Goal: Obtain resource: Obtain resource

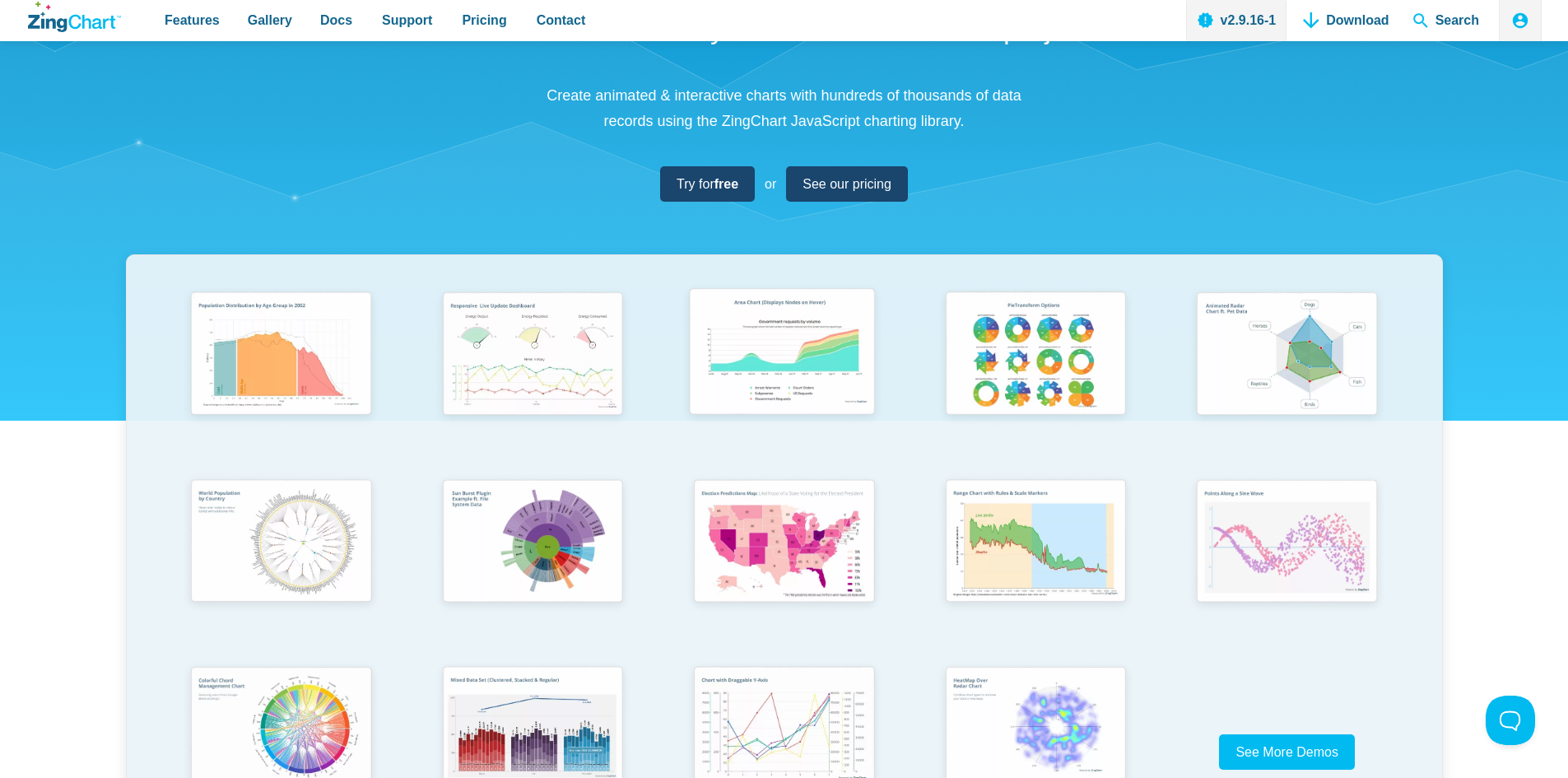
scroll to position [411, 0]
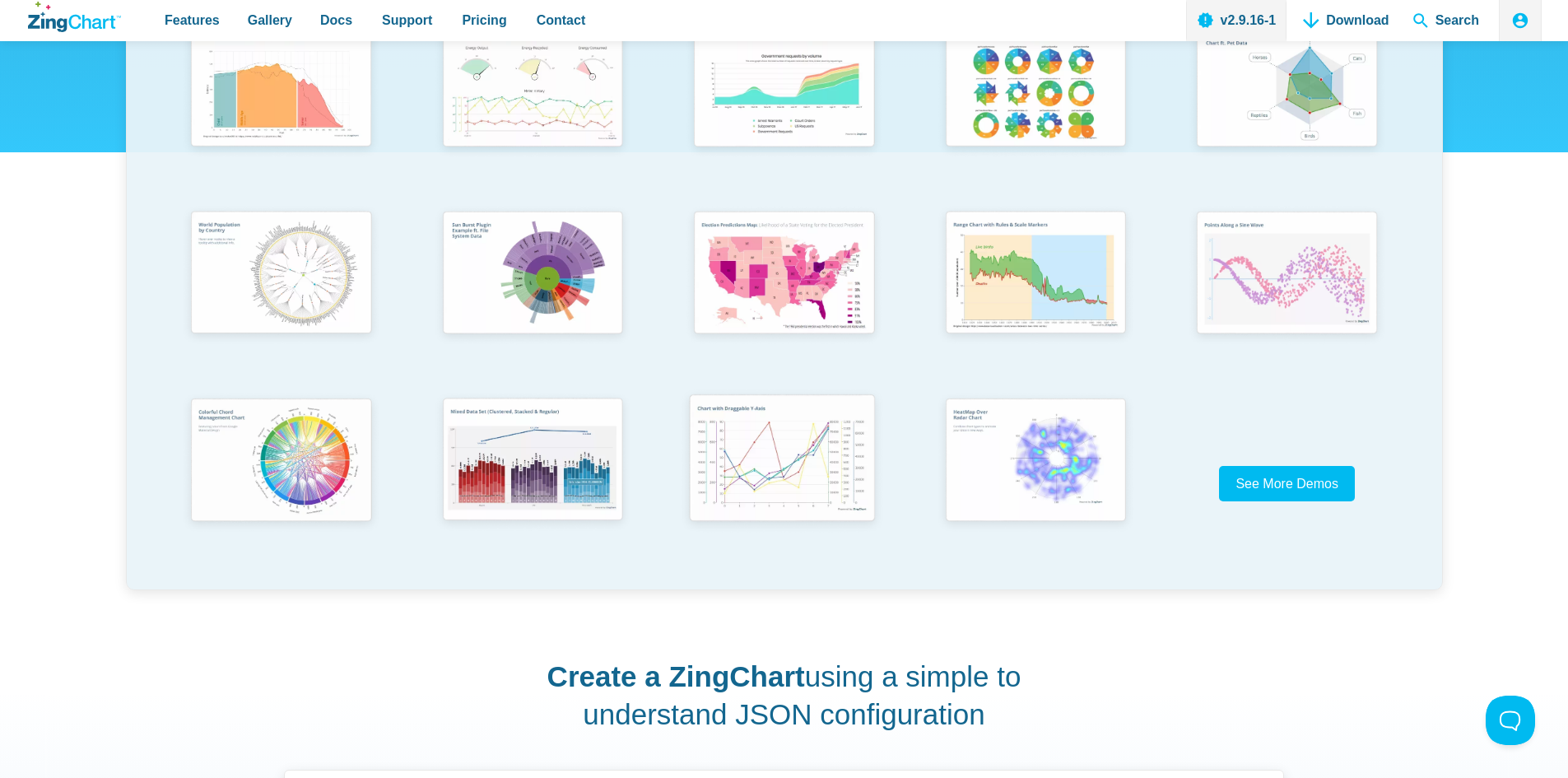
click at [772, 450] on img "App Content" at bounding box center [783, 460] width 207 height 148
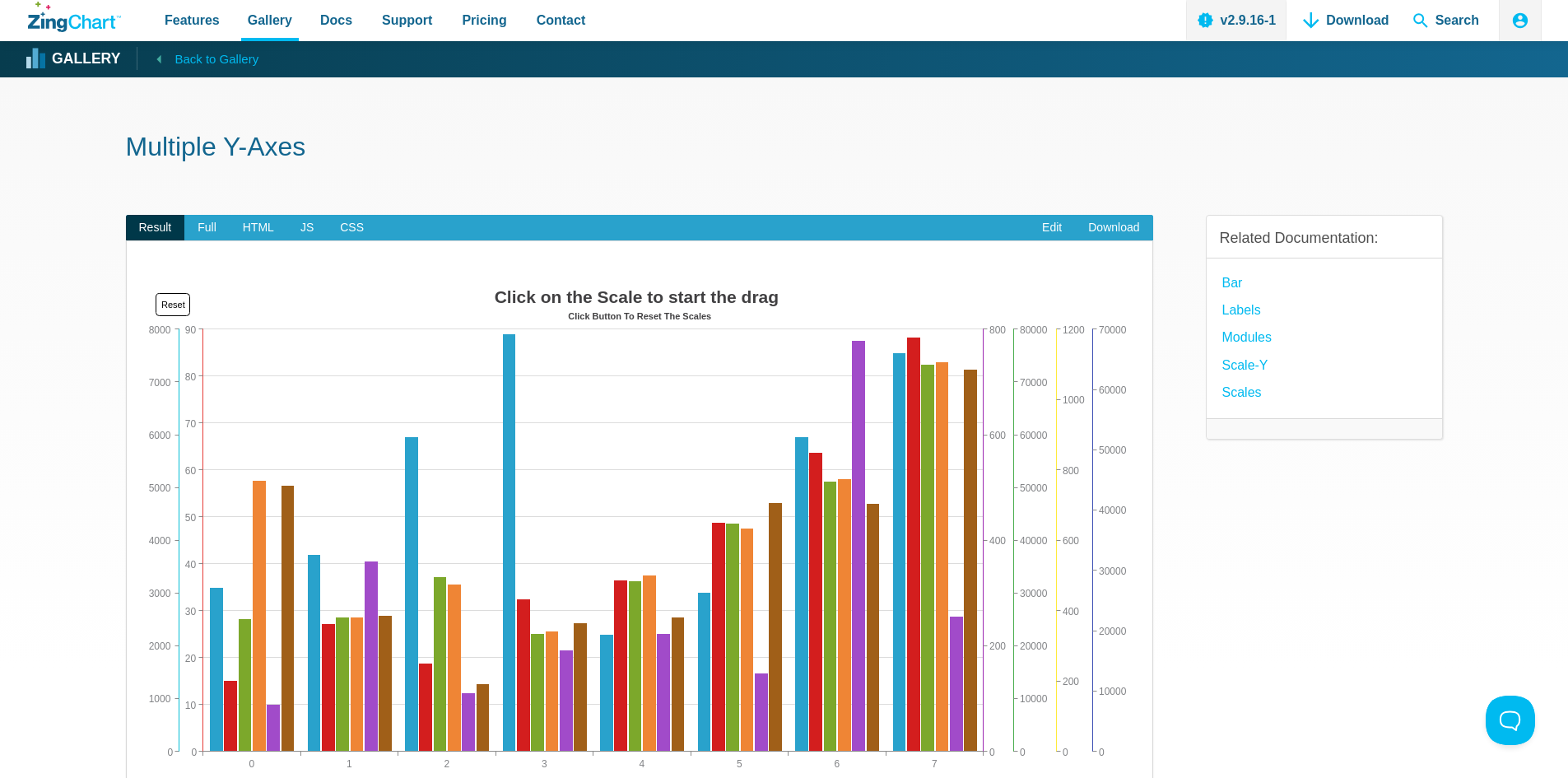
click at [156, 54] on icon "App Content" at bounding box center [159, 58] width 20 height 20
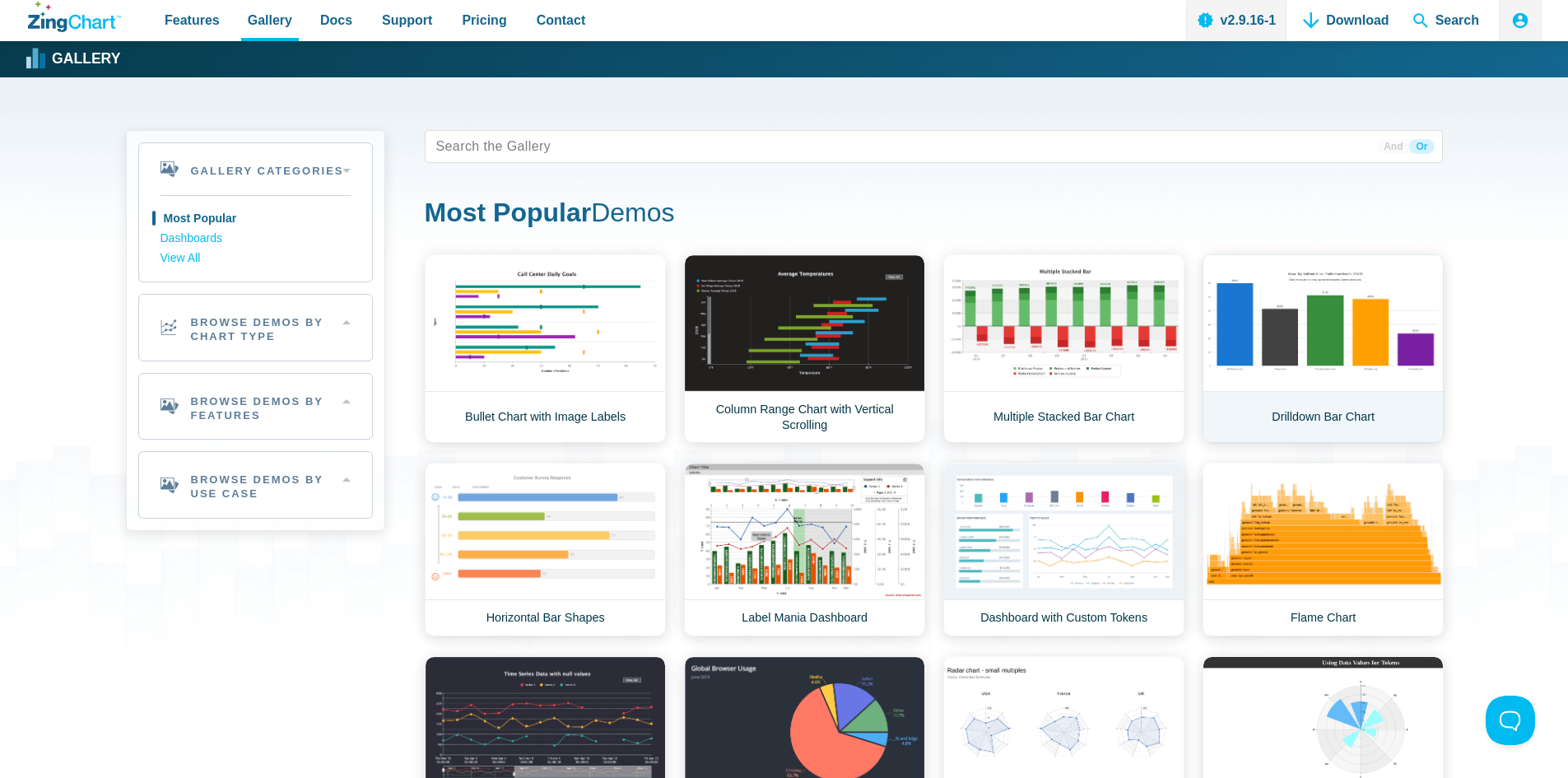
click at [1274, 407] on link "Drilldown Bar Chart" at bounding box center [1322, 348] width 241 height 189
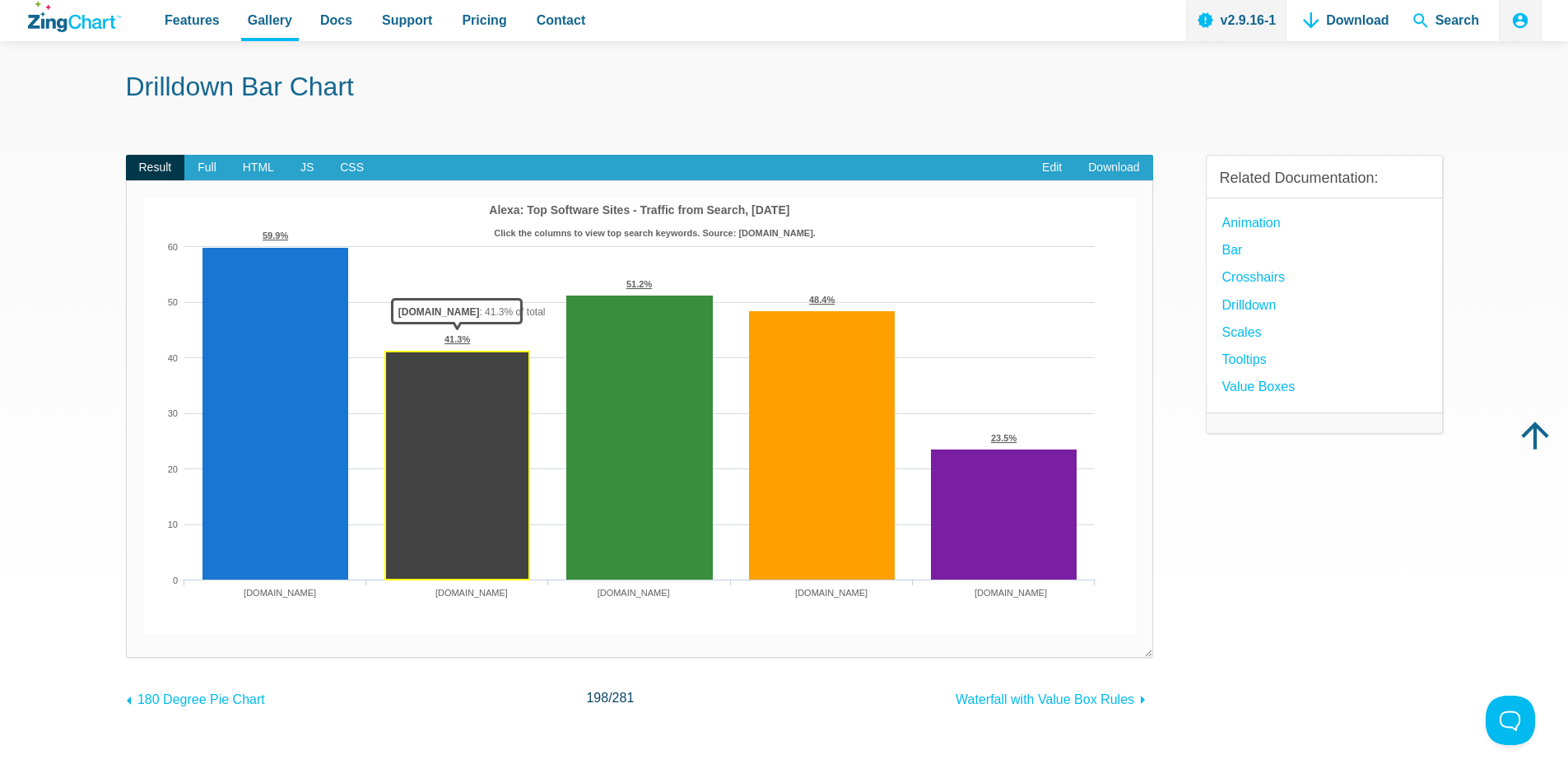
scroll to position [82, 0]
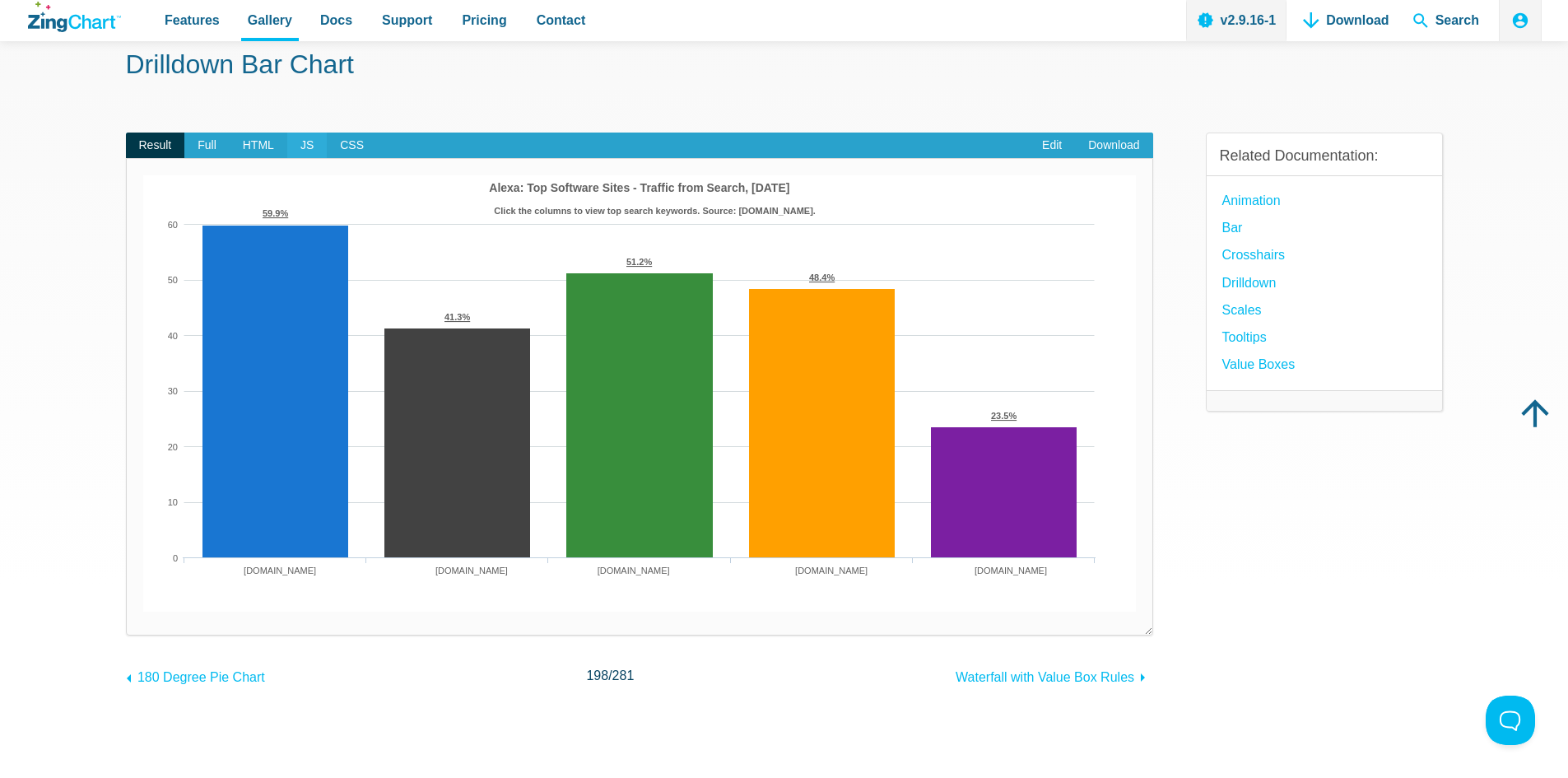
click at [310, 133] on span "JS" at bounding box center [307, 145] width 40 height 26
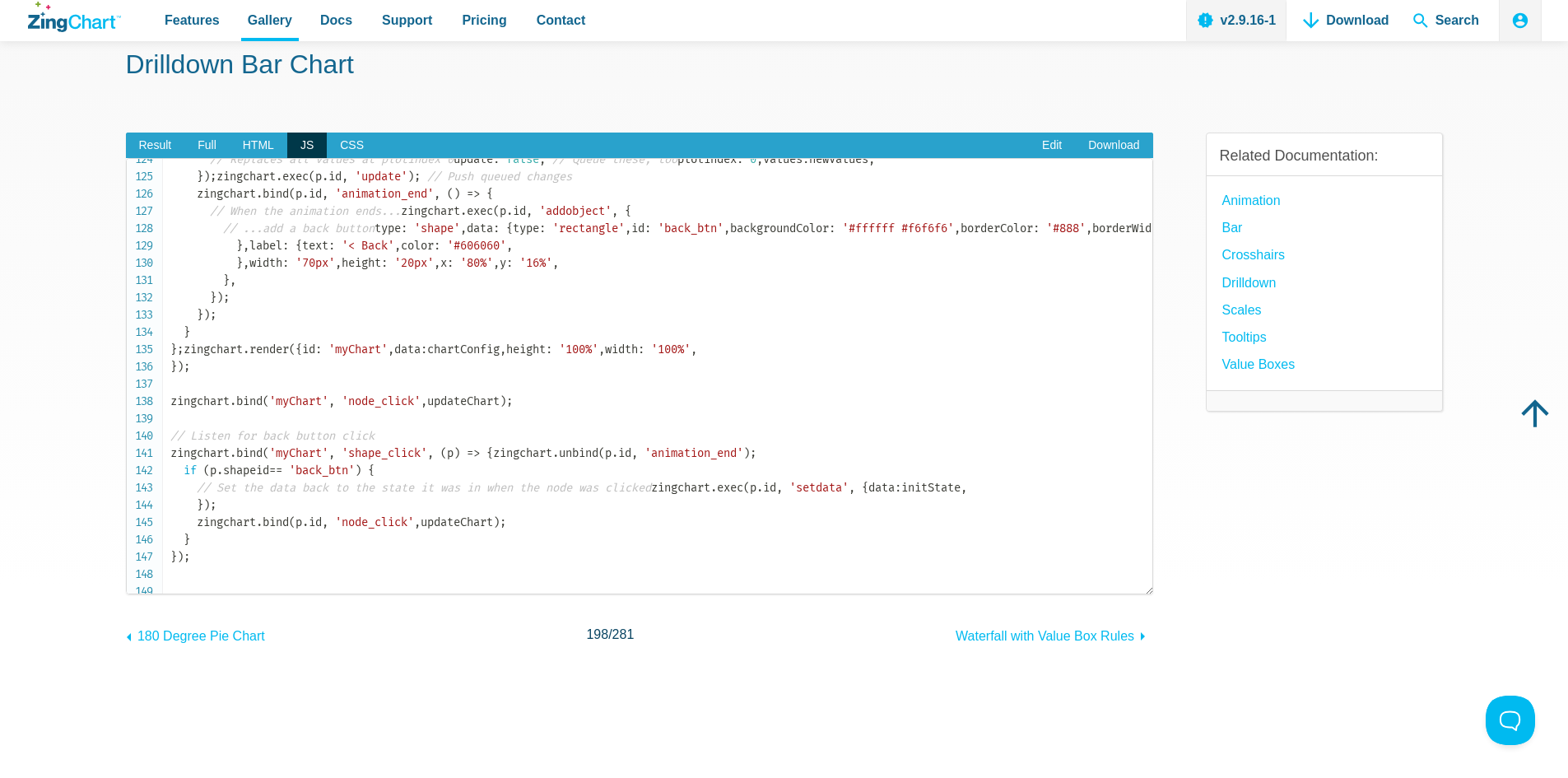
scroll to position [2469, 0]
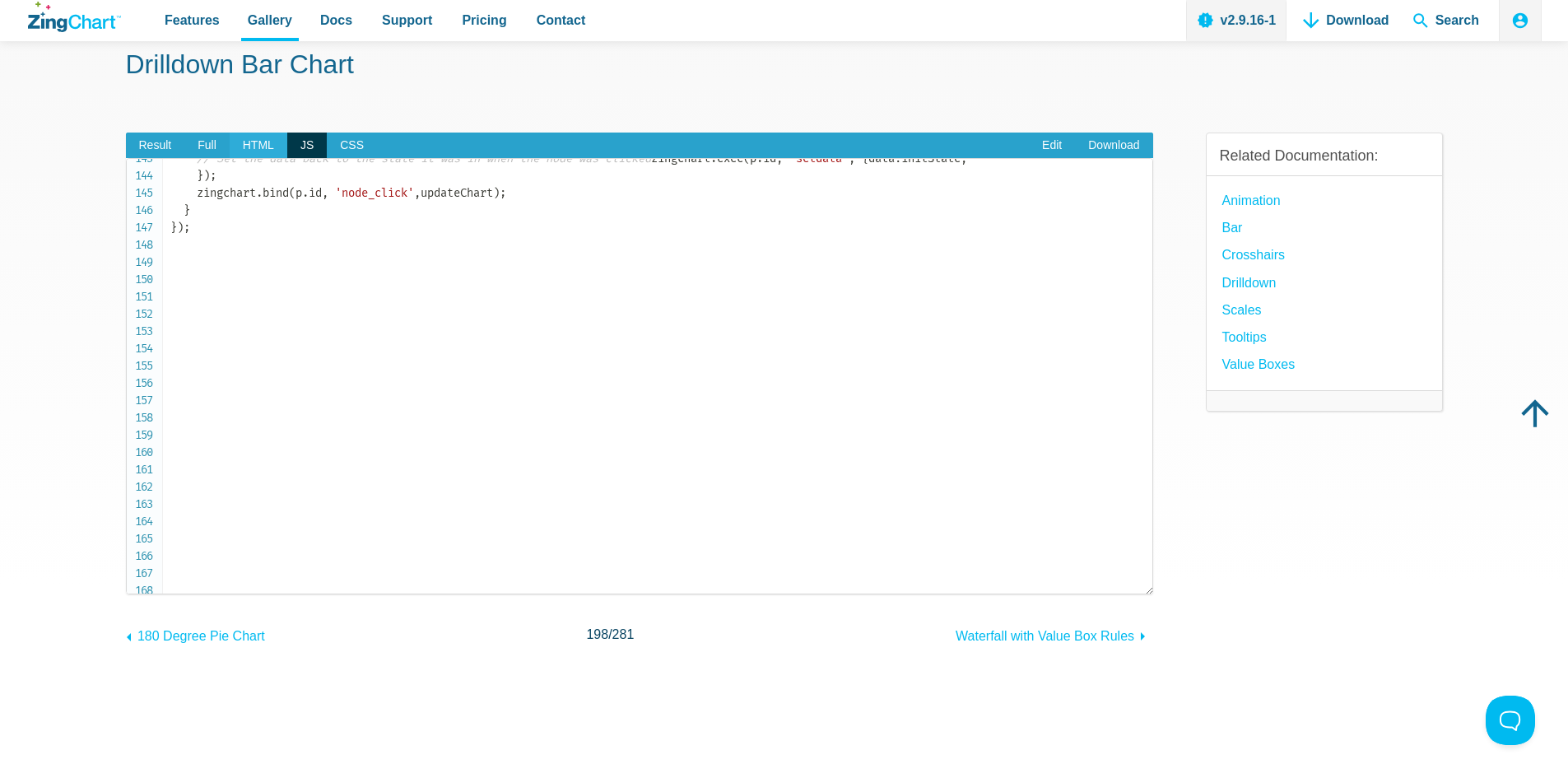
click at [256, 133] on span "HTML" at bounding box center [258, 145] width 58 height 26
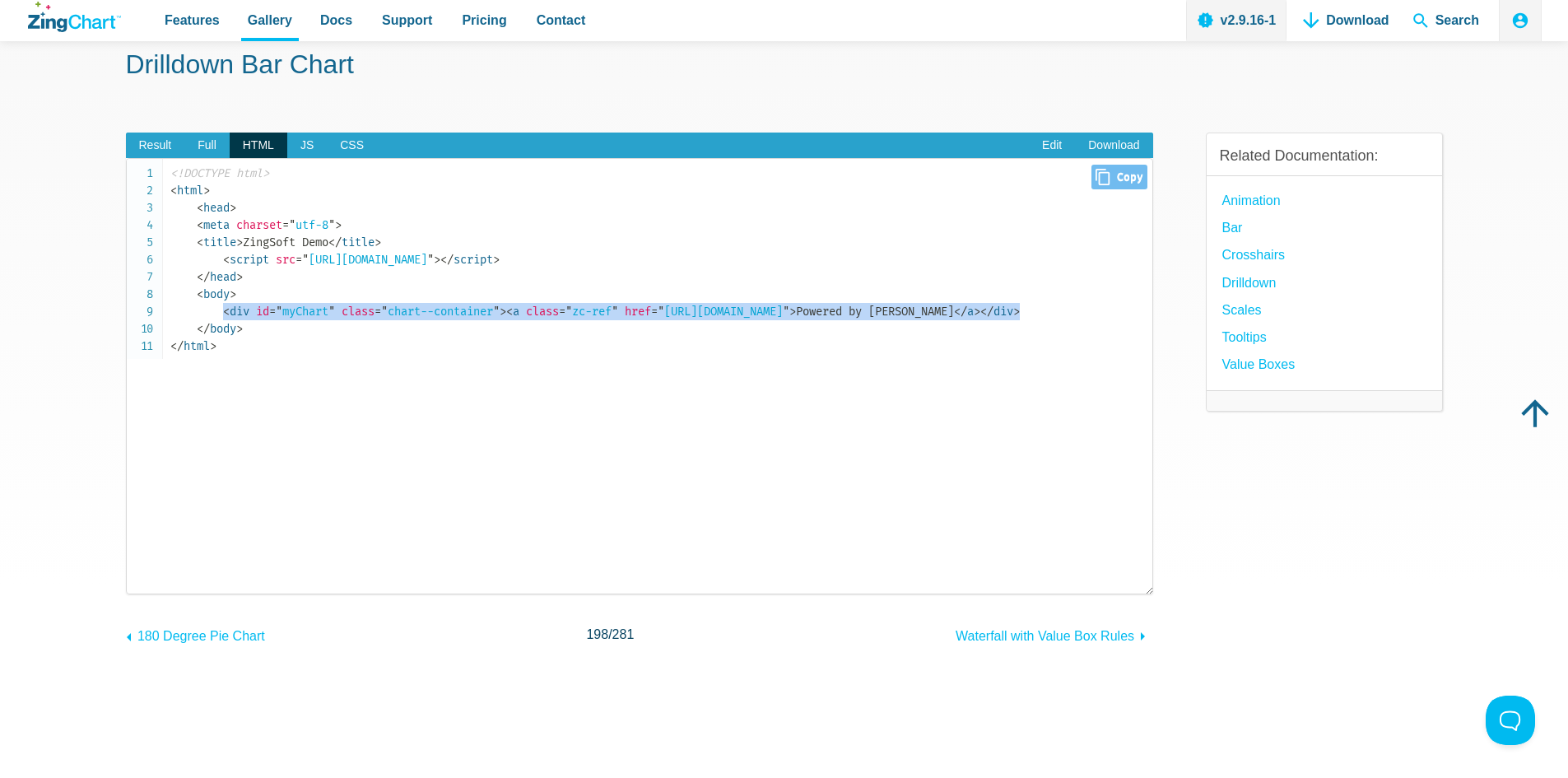
drag, startPoint x: 226, startPoint y: 311, endPoint x: 1112, endPoint y: 311, distance: 886.0
click at [1112, 311] on code "<!DOCTYPE html> < html > < head > < meta charset = " utf-8 " > < title > ZingSo…" at bounding box center [661, 259] width 982 height 190
copy code "< div id = " myChart " class = " chart--container " > < a class = " zc-ref " hr…"
click at [297, 144] on span "JS" at bounding box center [307, 145] width 40 height 26
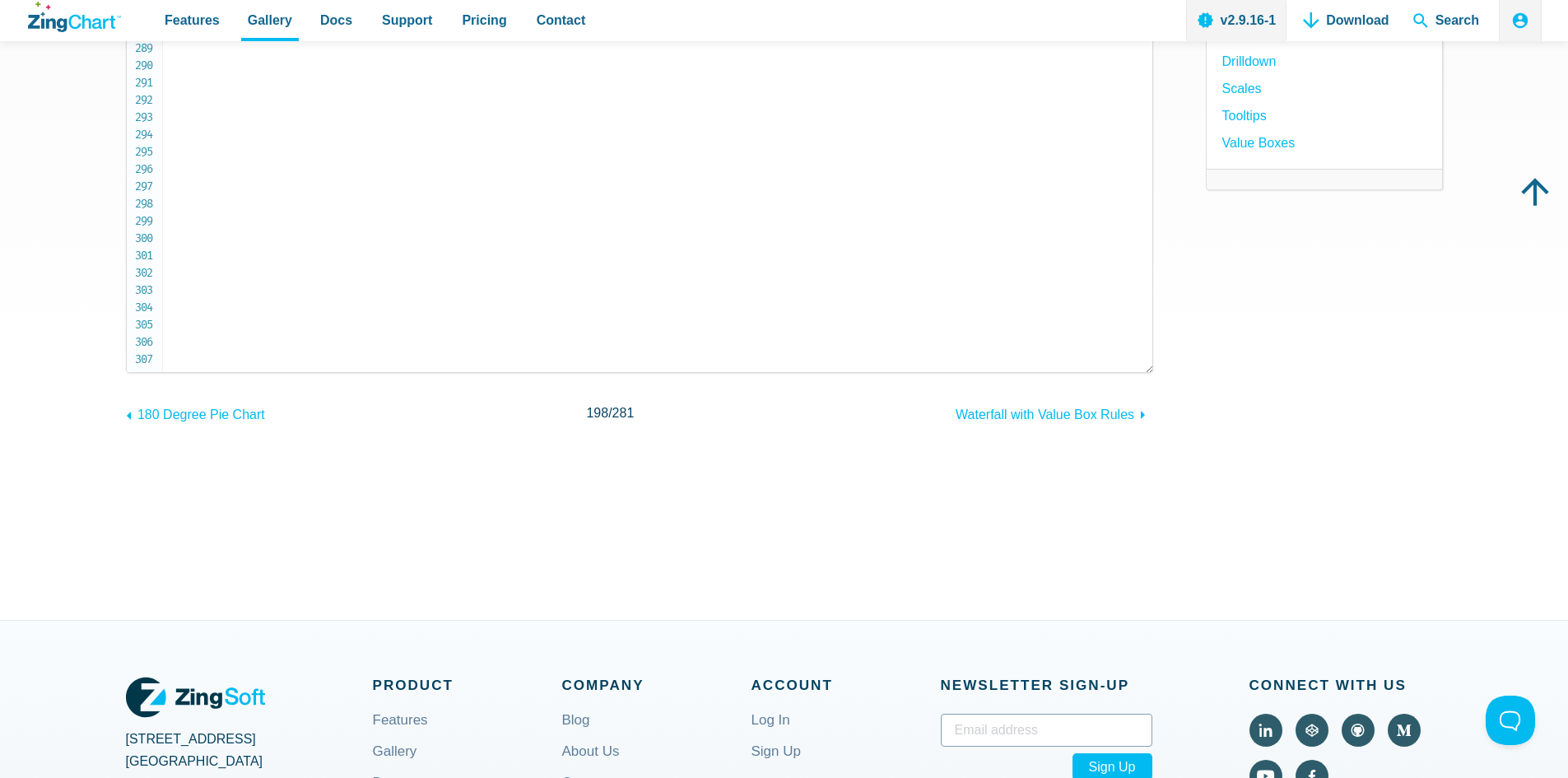
scroll to position [82, 0]
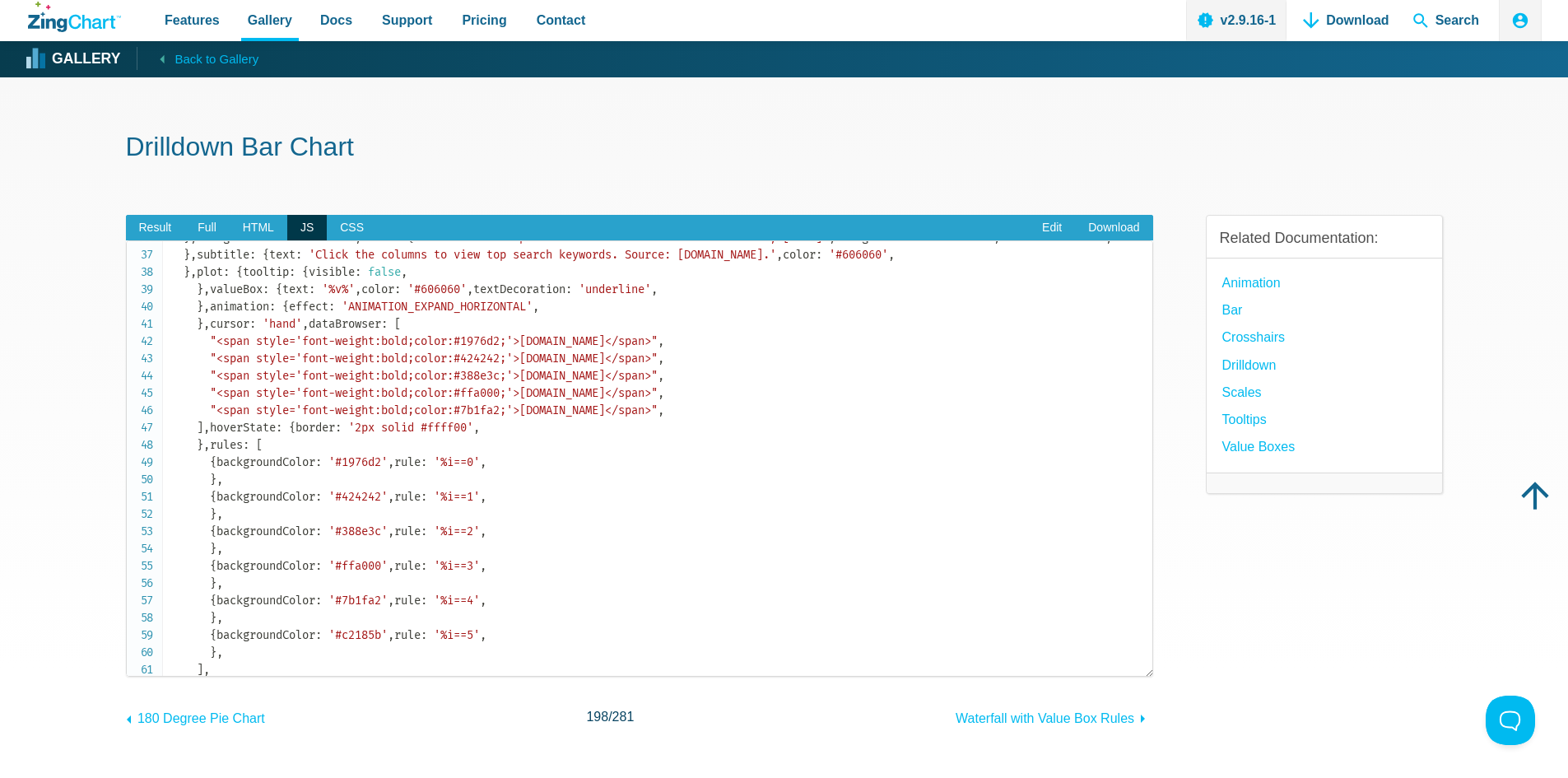
scroll to position [658, 0]
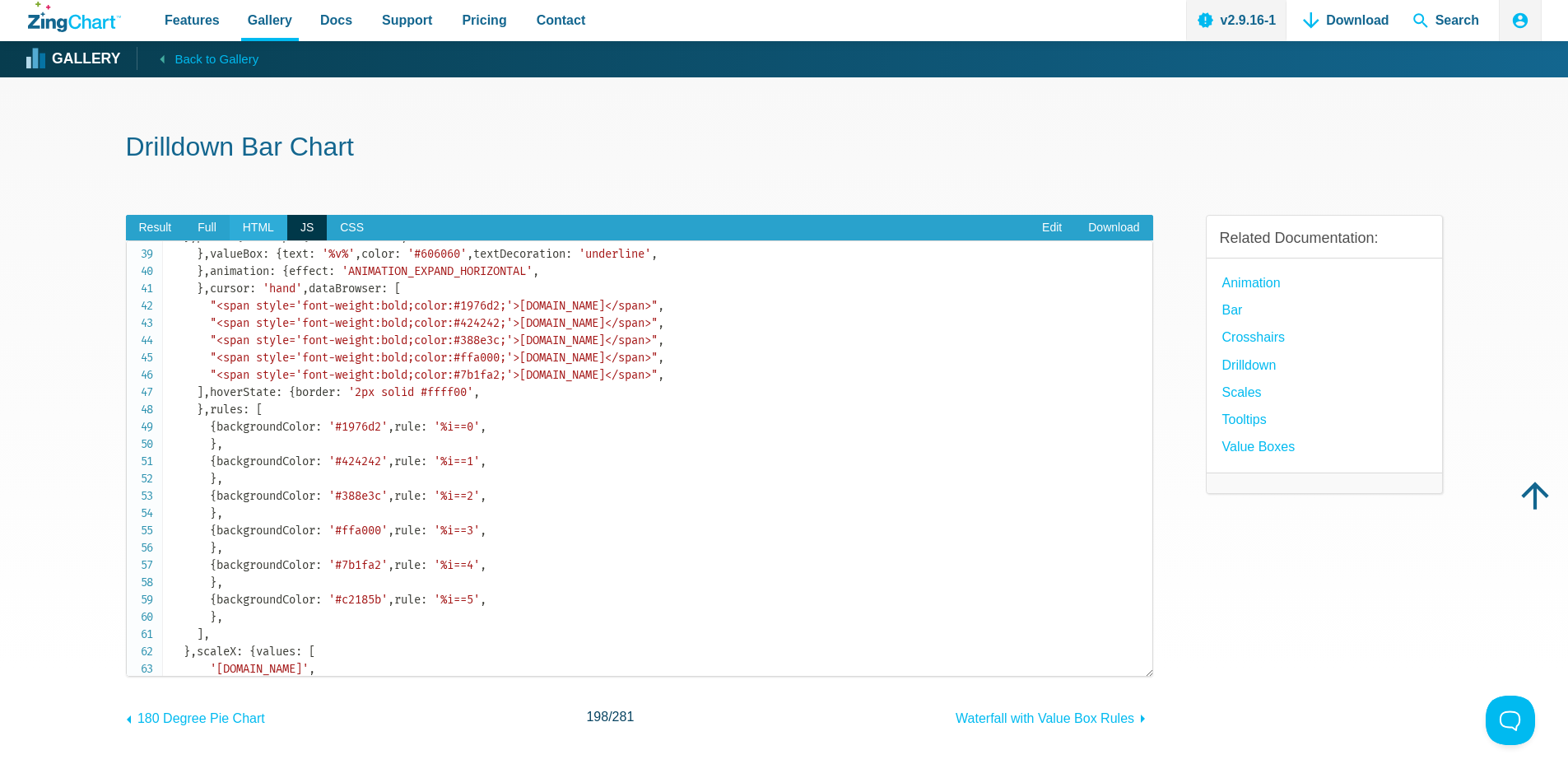
click at [270, 224] on span "HTML" at bounding box center [258, 227] width 58 height 26
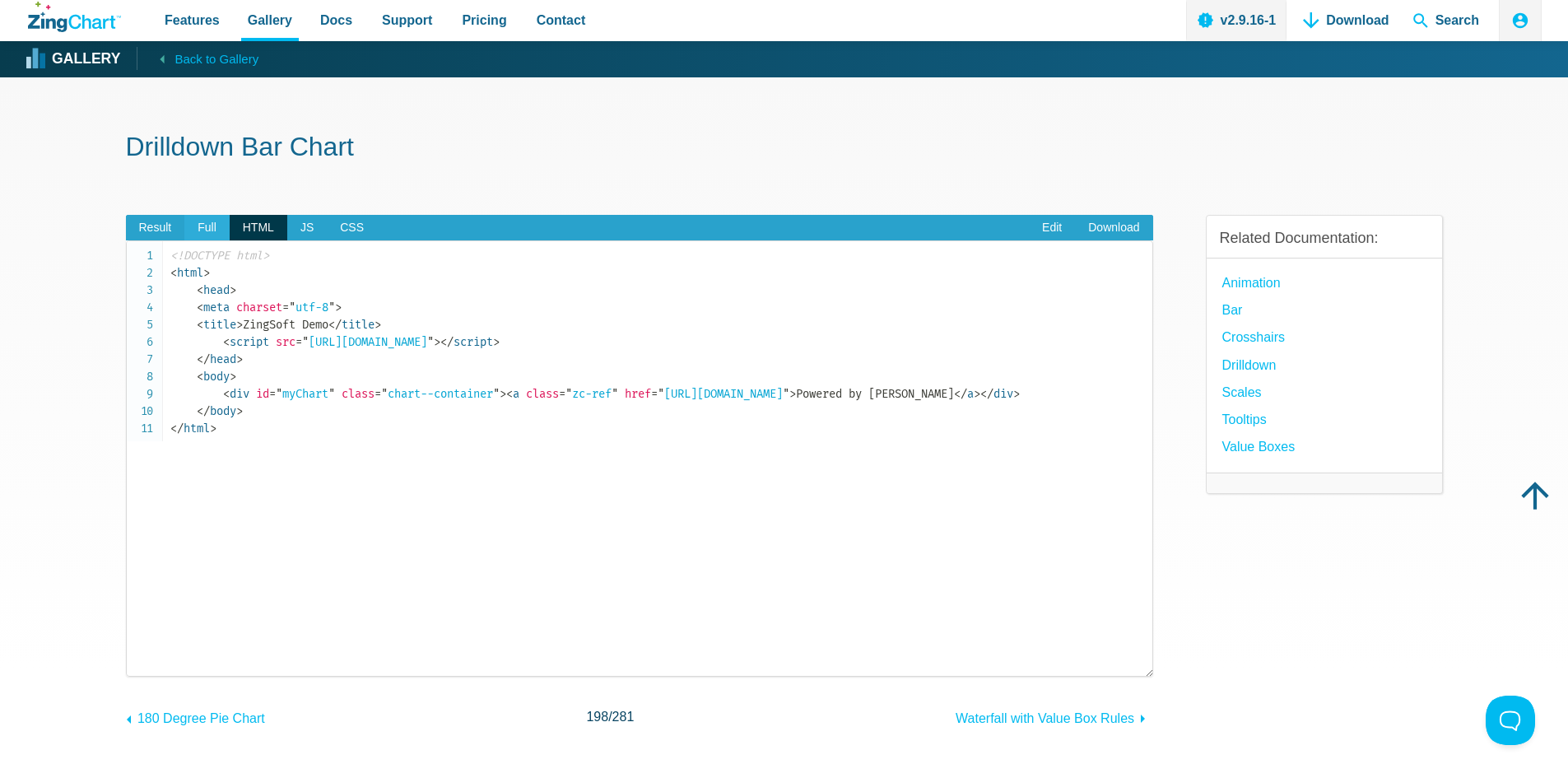
click at [200, 226] on span "Full" at bounding box center [206, 227] width 45 height 26
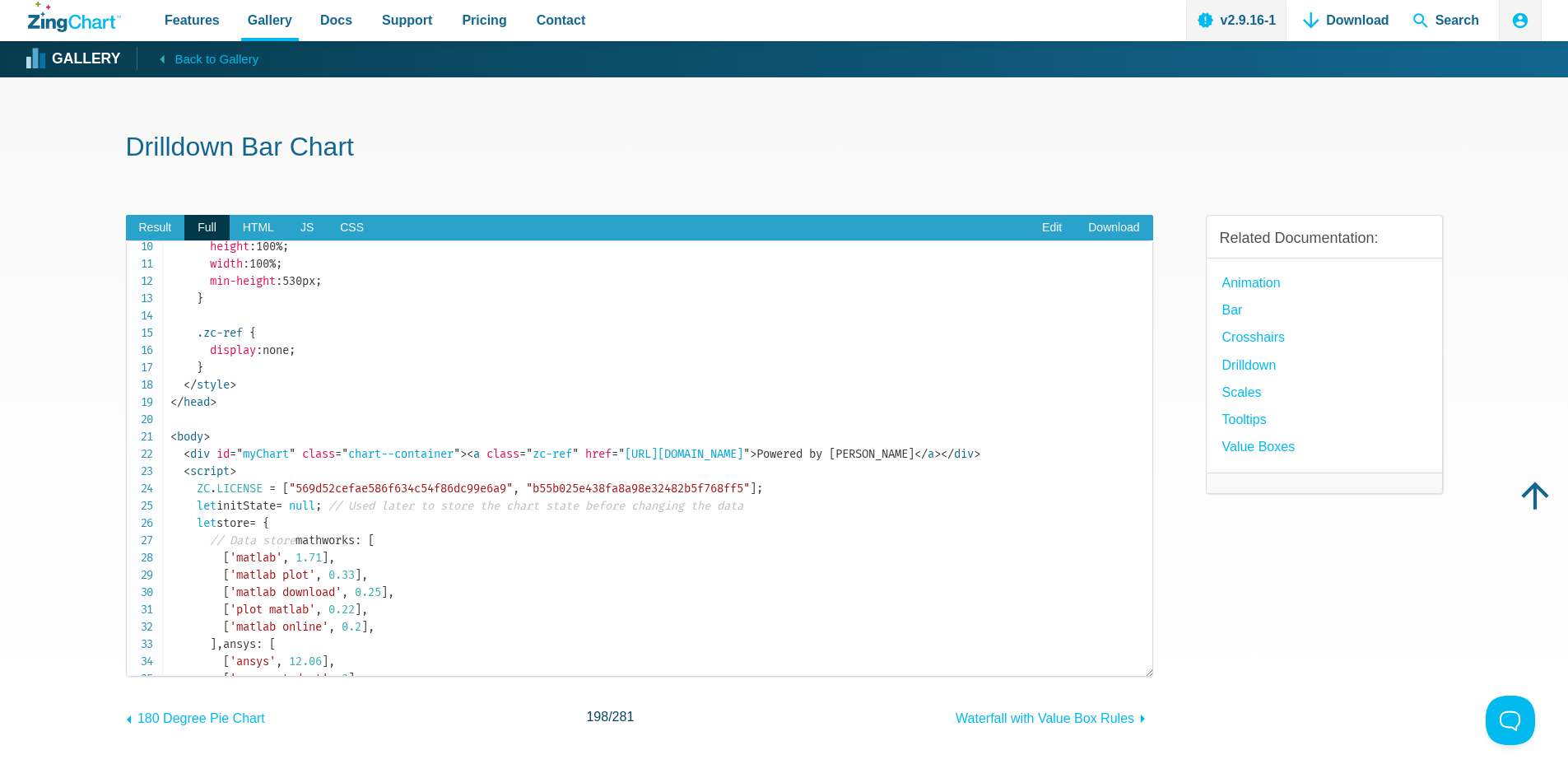
scroll to position [247, 0]
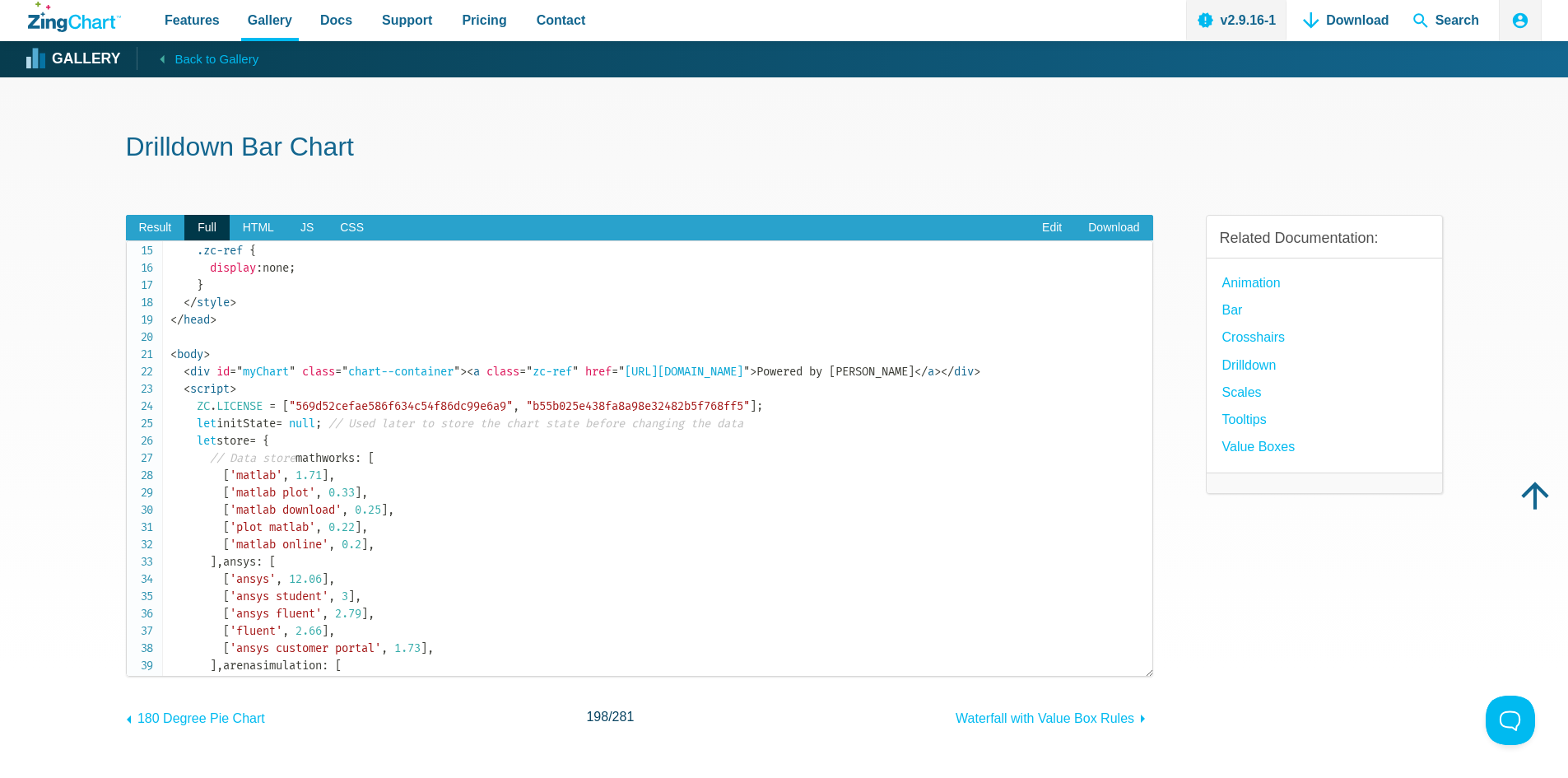
click at [264, 367] on span "= " myChart "" at bounding box center [262, 372] width 66 height 14
click at [264, 368] on span "= " myChart "" at bounding box center [262, 372] width 66 height 14
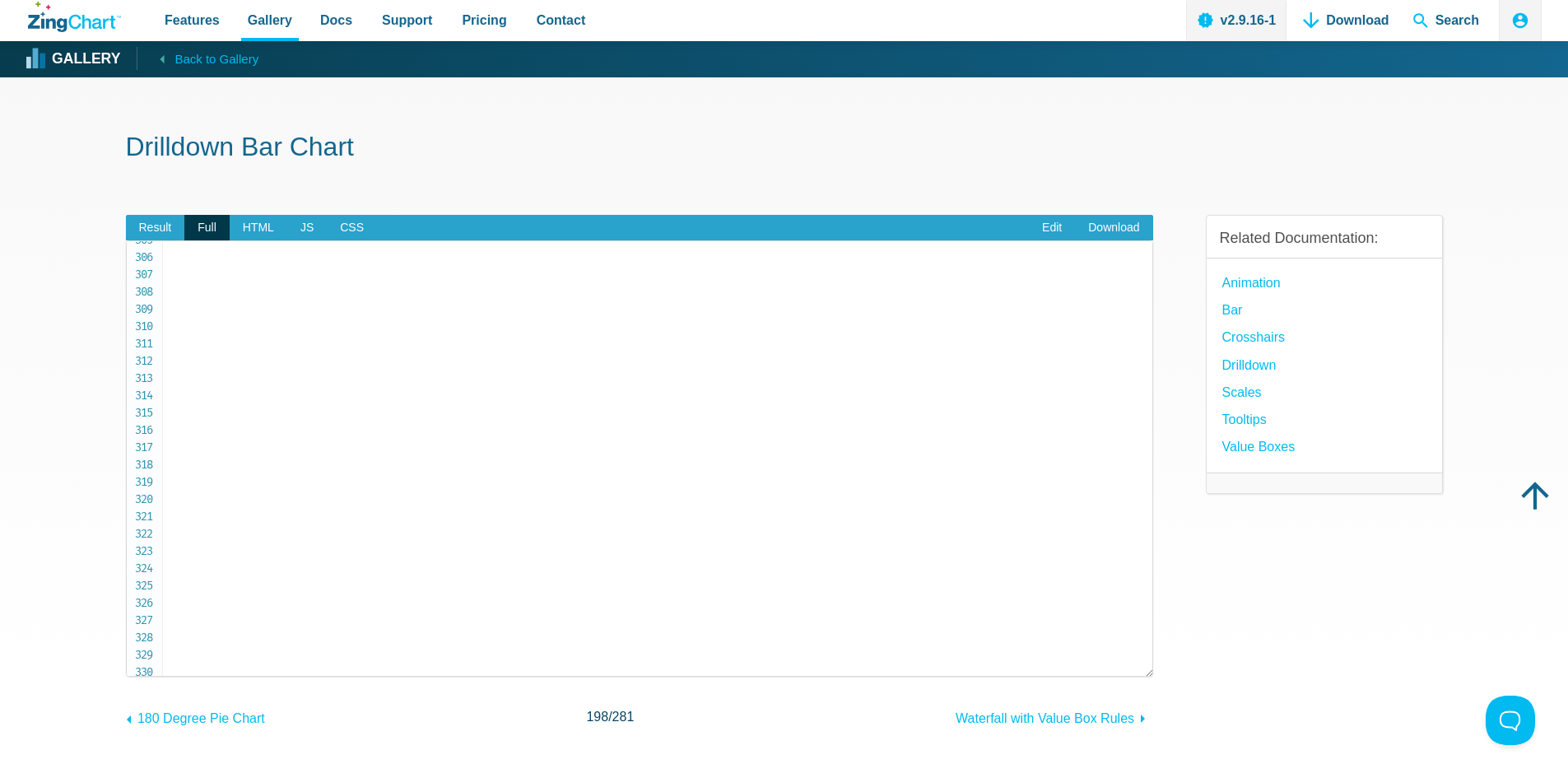
scroll to position [5297, 0]
drag, startPoint x: 224, startPoint y: 594, endPoint x: 141, endPoint y: 487, distance: 135.4
click at [141, 487] on pre "<!DOCTYPE html> < html > < head > < meta charset = " utf-8 " > < title > ZingSo…" at bounding box center [639, 458] width 1027 height 436
click at [307, 222] on span "JS" at bounding box center [307, 227] width 40 height 26
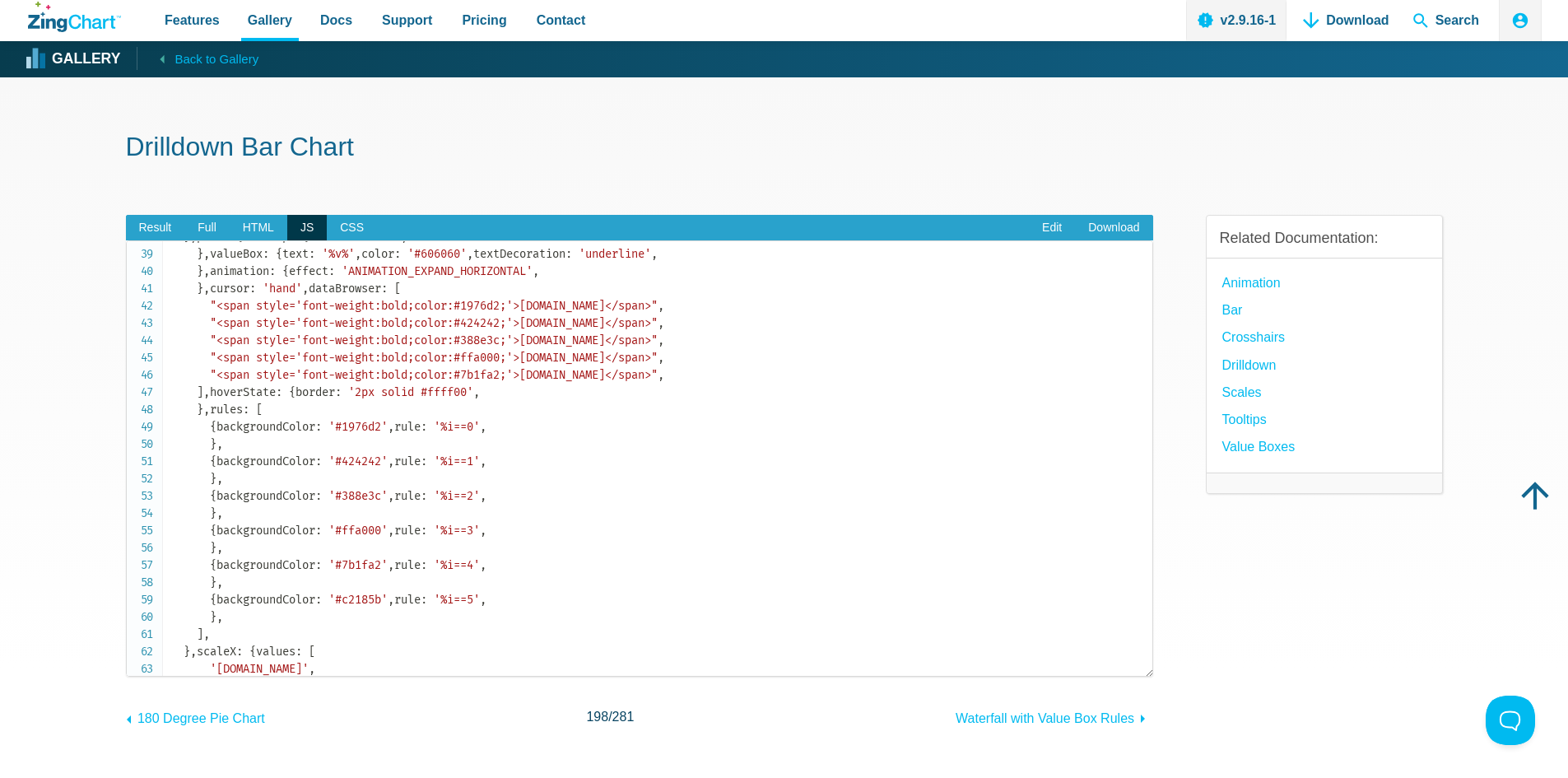
click at [186, 192] on span "let" at bounding box center [180, 185] width 19 height 14
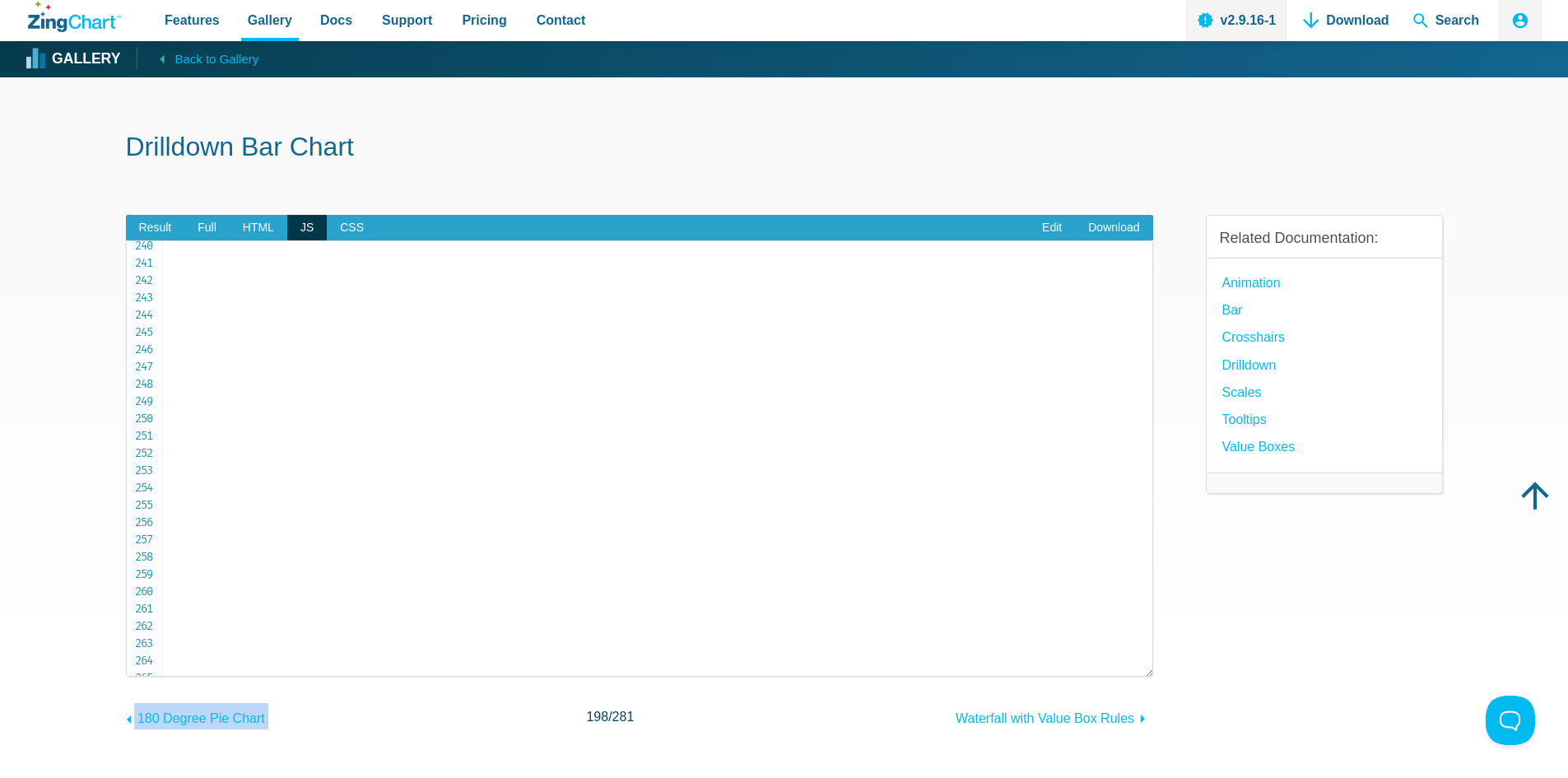
scroll to position [4882, 0]
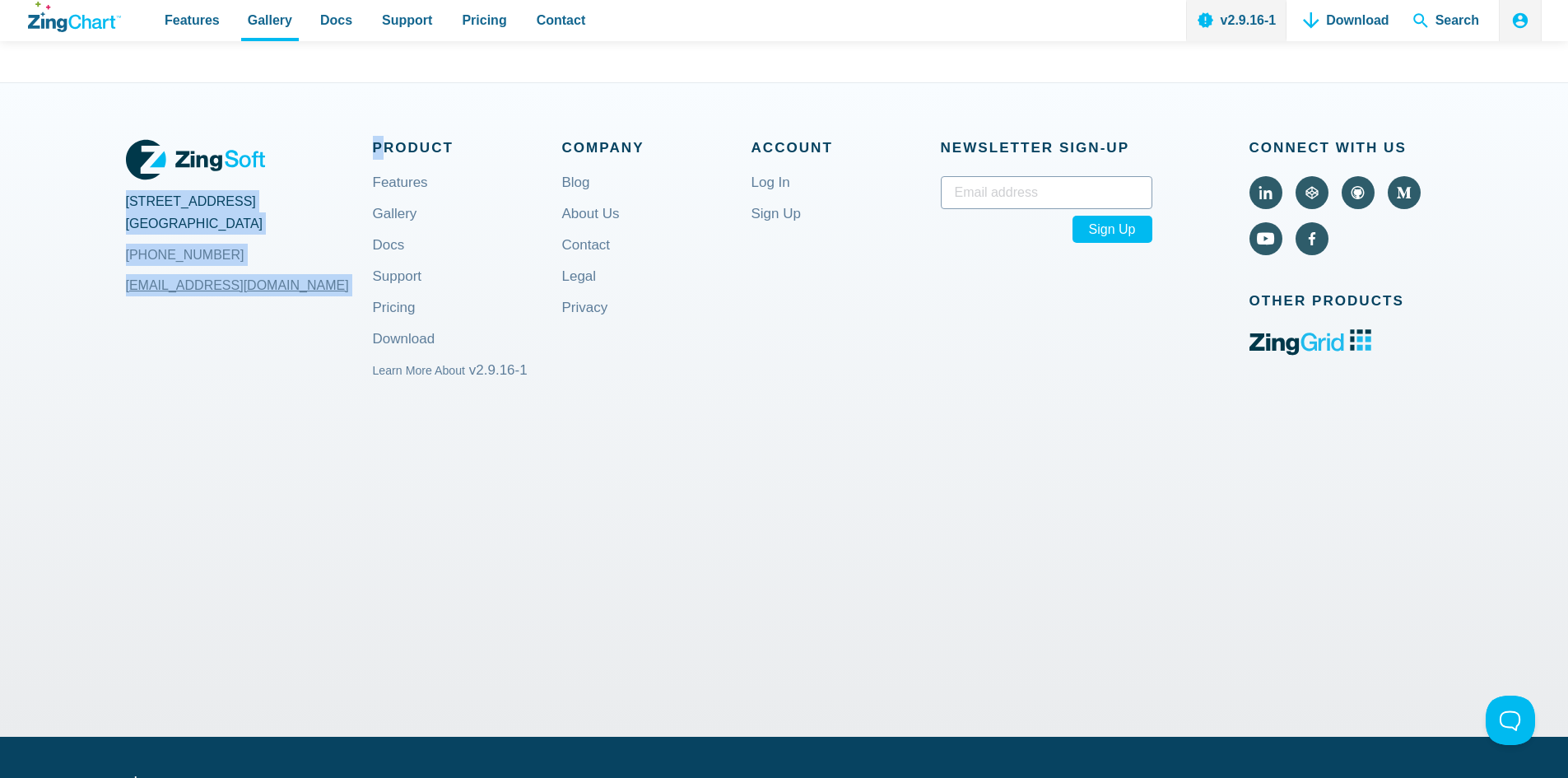
drag, startPoint x: 170, startPoint y: 254, endPoint x: 370, endPoint y: 137, distance: 231.7
click at [387, 128] on body "Features Gallery Browse by Chart Type Browse by Features Browse by Use Case Doc…" at bounding box center [784, 18] width 1568 height 1719
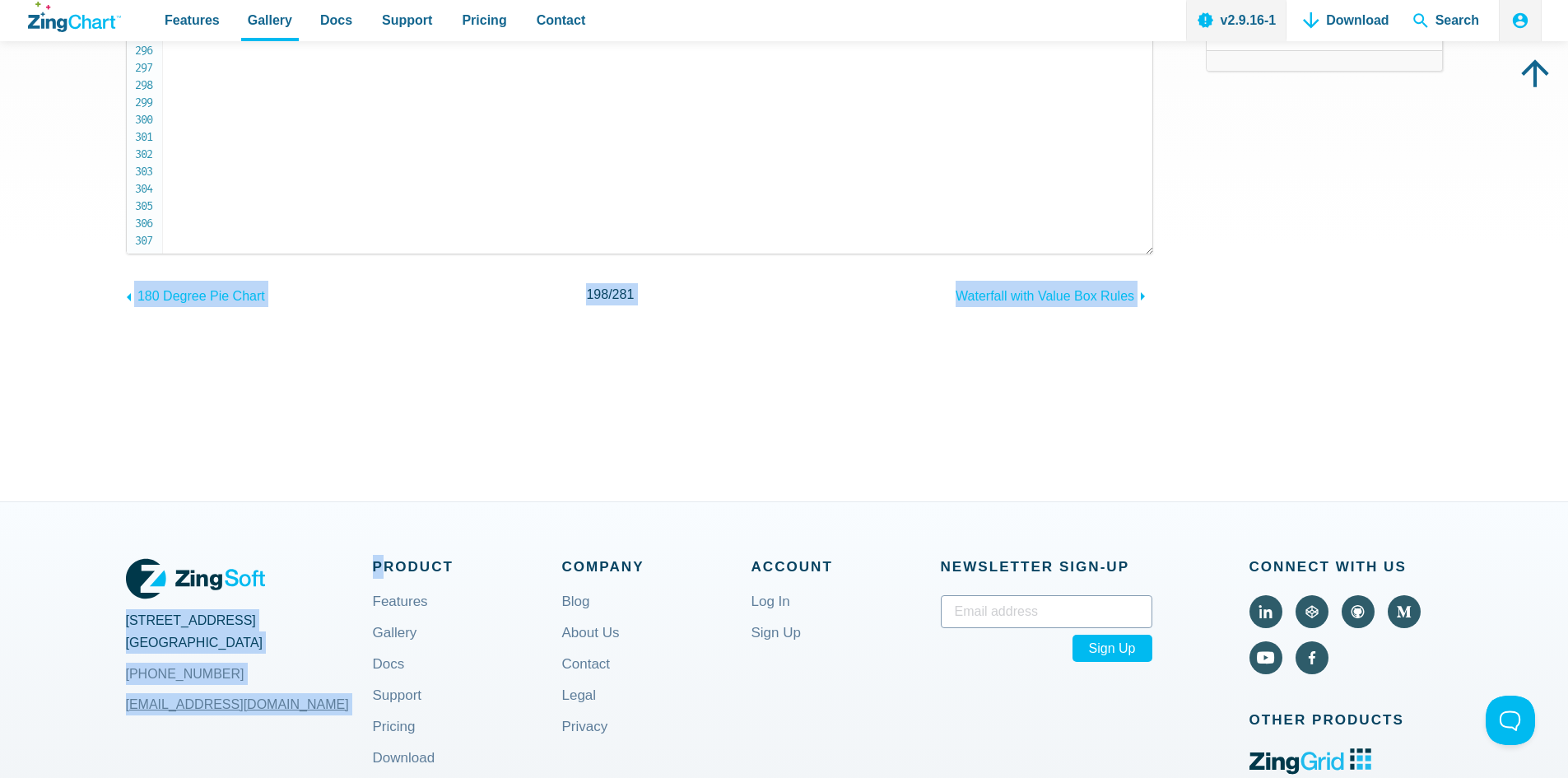
scroll to position [265, 0]
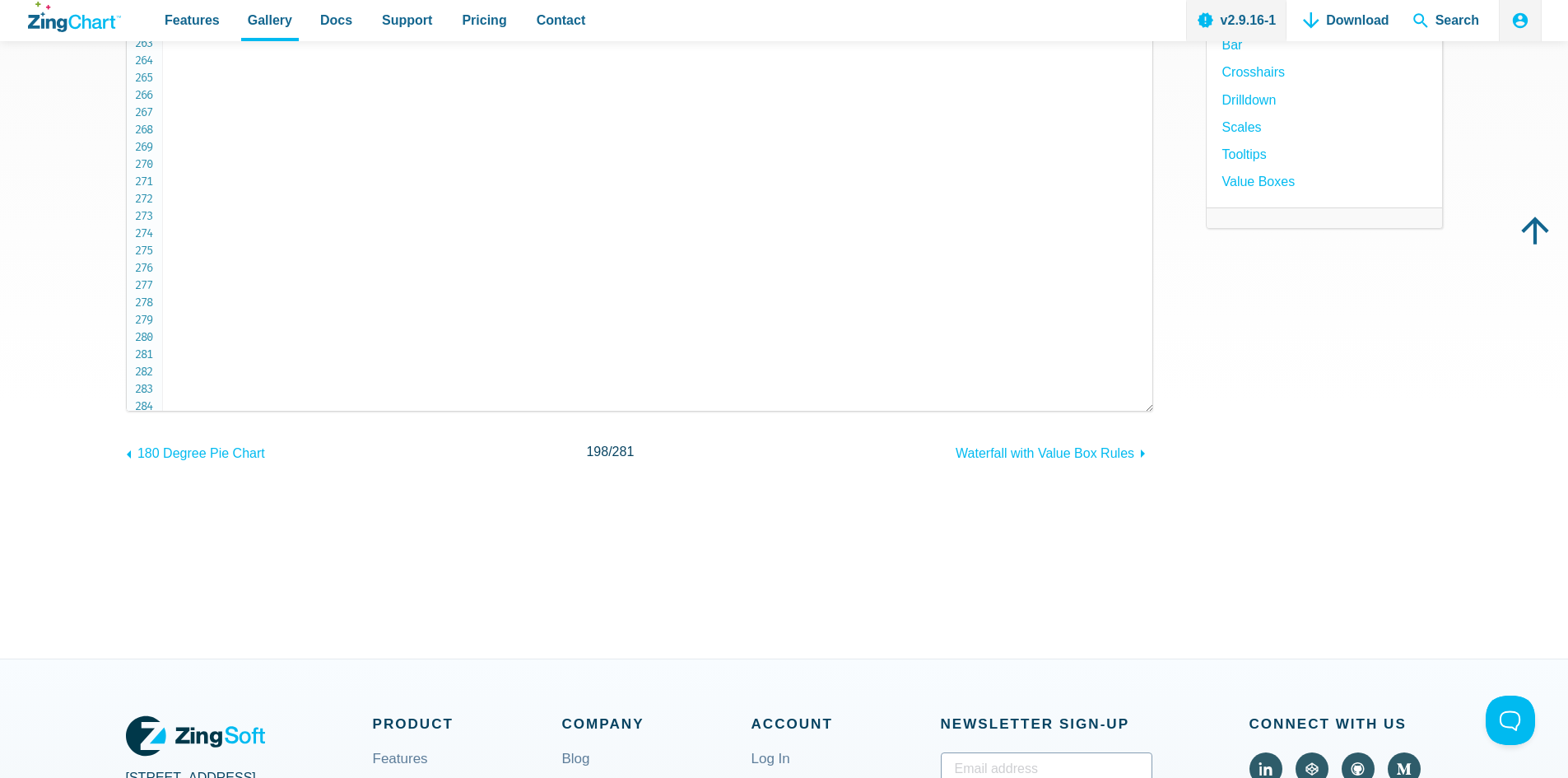
scroll to position [4471, 0]
copy code "let initState = null ; // Used later to store the chart state before changing t…"
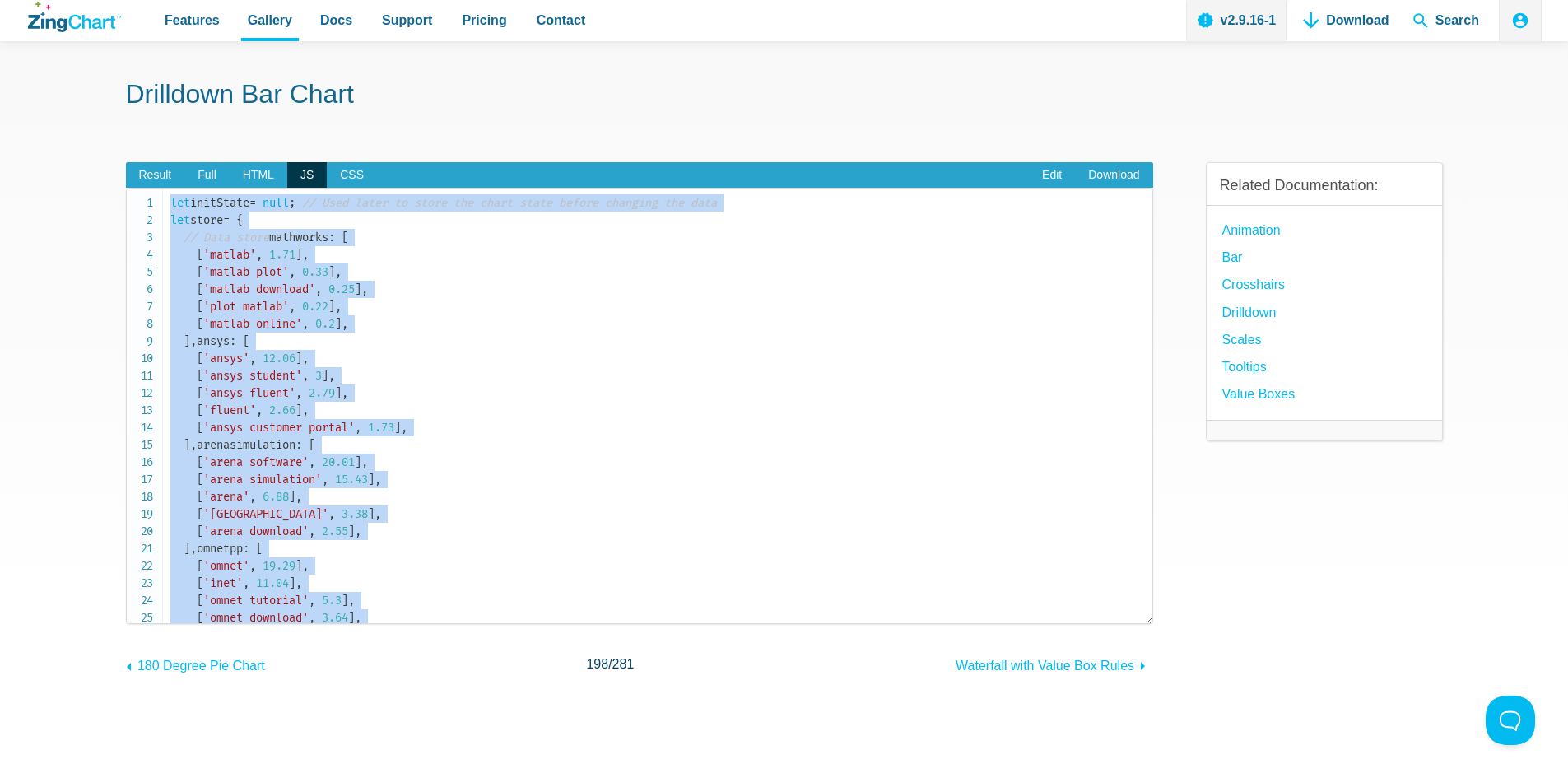
scroll to position [0, 0]
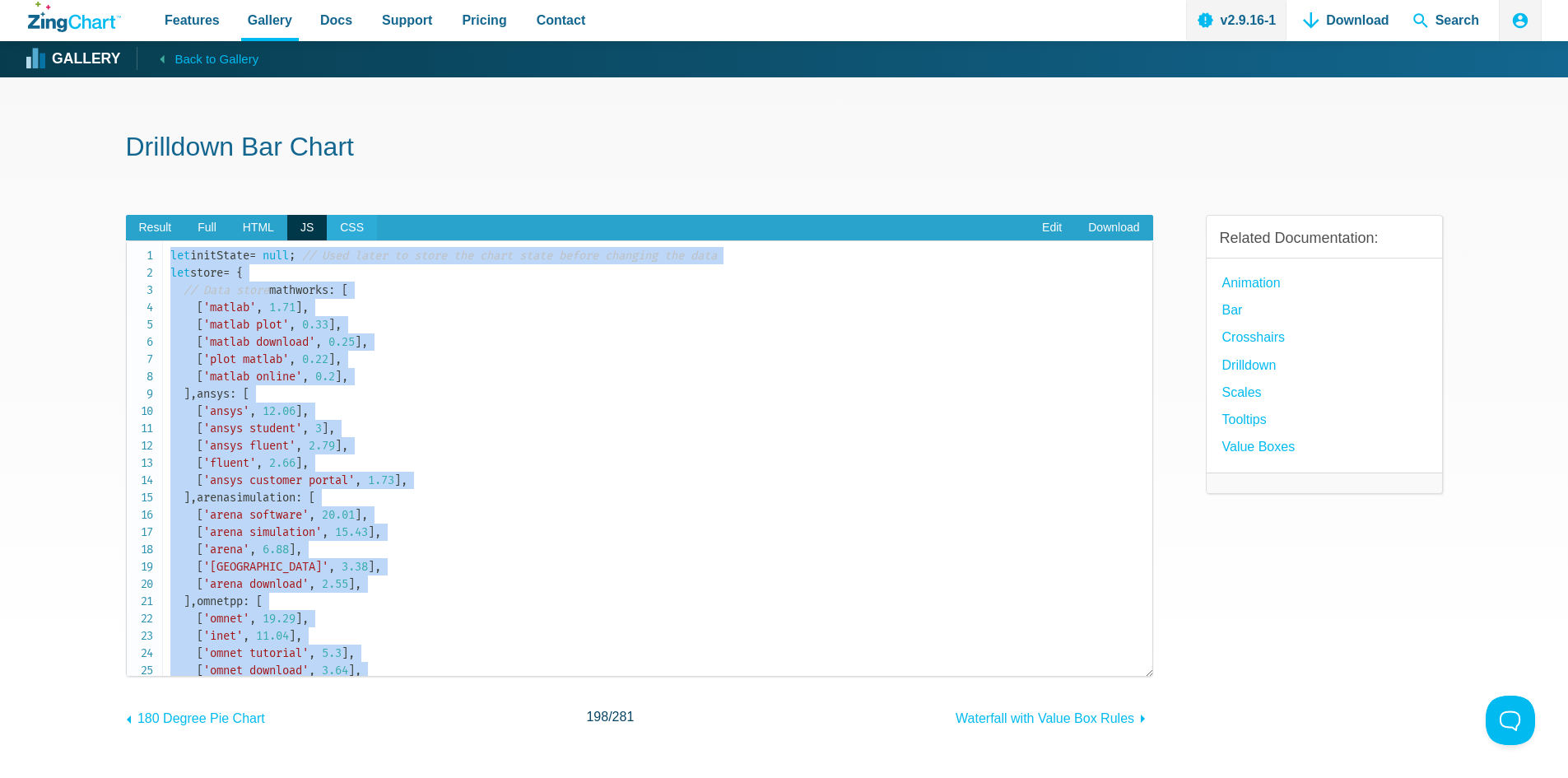
click at [352, 228] on span "CSS" at bounding box center [352, 227] width 50 height 26
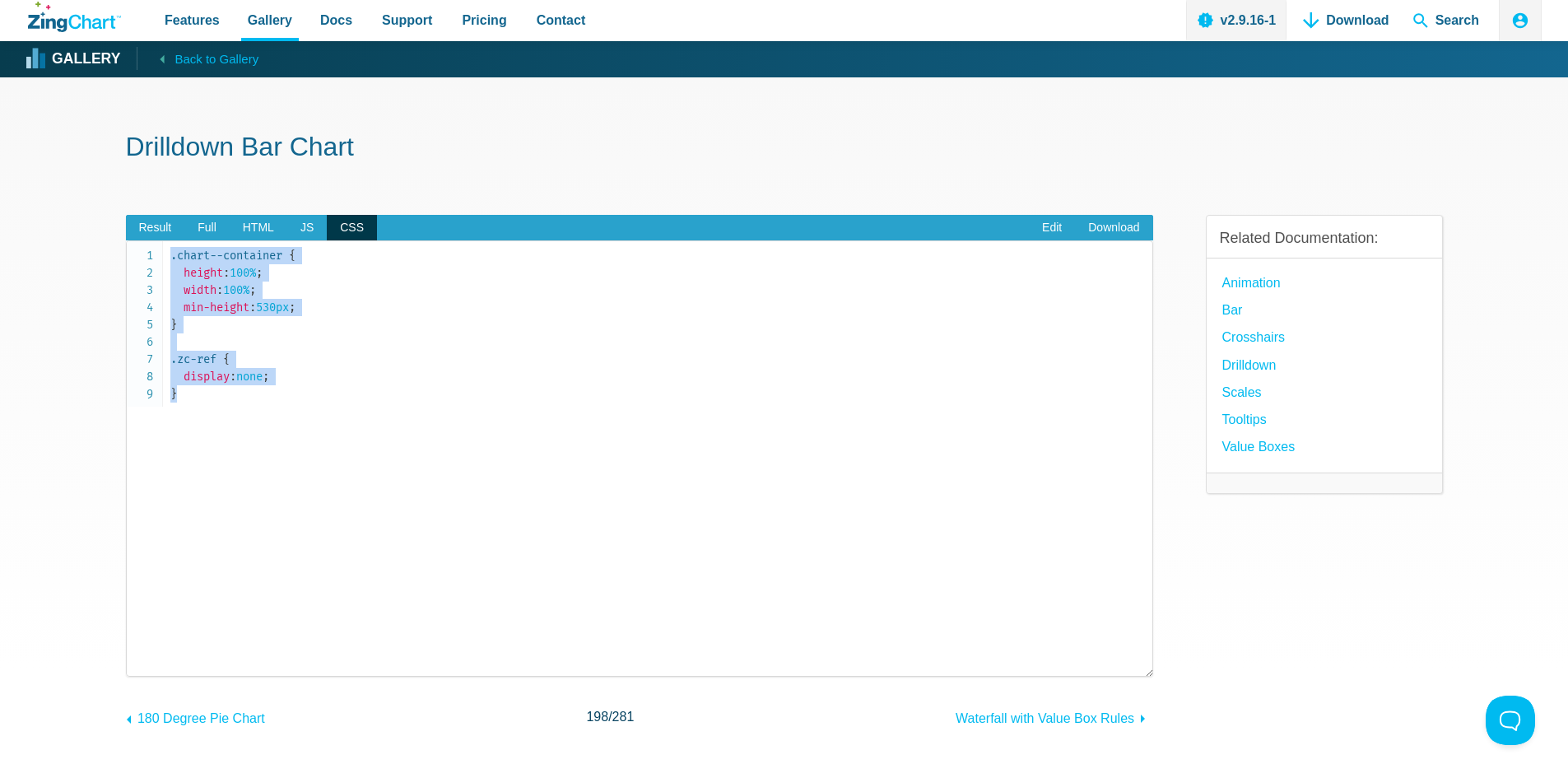
drag, startPoint x: 253, startPoint y: 442, endPoint x: 83, endPoint y: 210, distance: 287.6
click at [83, 210] on section "Drilldown Bar Chart Result Full HTML JS CSS Edit Download Powered by ZingChart …" at bounding box center [784, 500] width 1568 height 846
copy pre ".chart--container { height : 100% ; width : 100% ; min-height : 530px ; } .zc-r…"
drag, startPoint x: 1073, startPoint y: 288, endPoint x: 1081, endPoint y: 284, distance: 8.9
click at [1075, 287] on code ".chart--container { height : 100% ; width : 100% ; min-height : 530px ; } .zc-r…" at bounding box center [661, 324] width 982 height 156
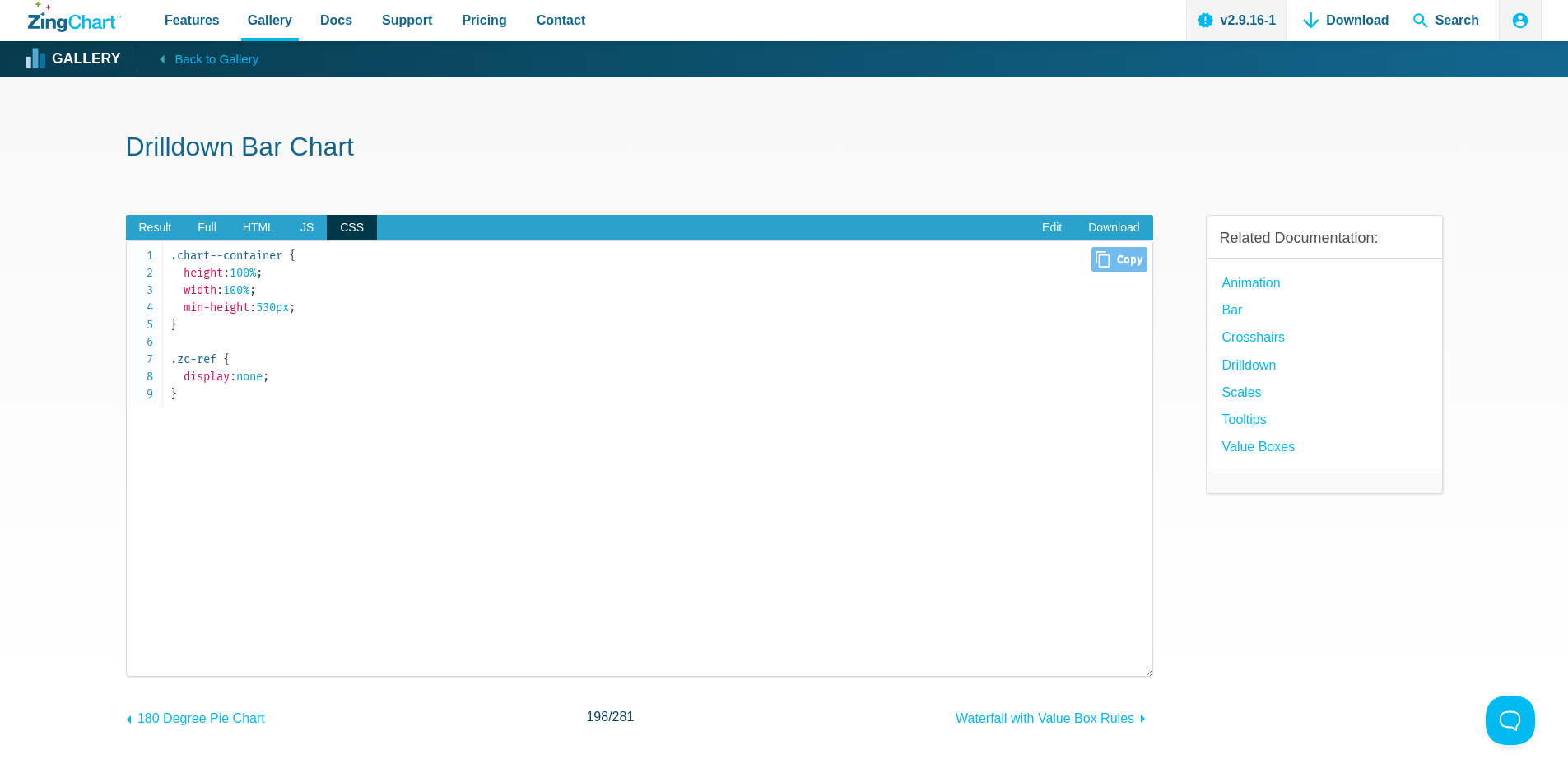
click at [1105, 256] on icon "Close" at bounding box center [1102, 258] width 14 height 16
type input ".chart--container { height: 100%; width: 100%; min-height: 530px;}.zc-ref { dis…"
